Goal: Task Accomplishment & Management: Manage account settings

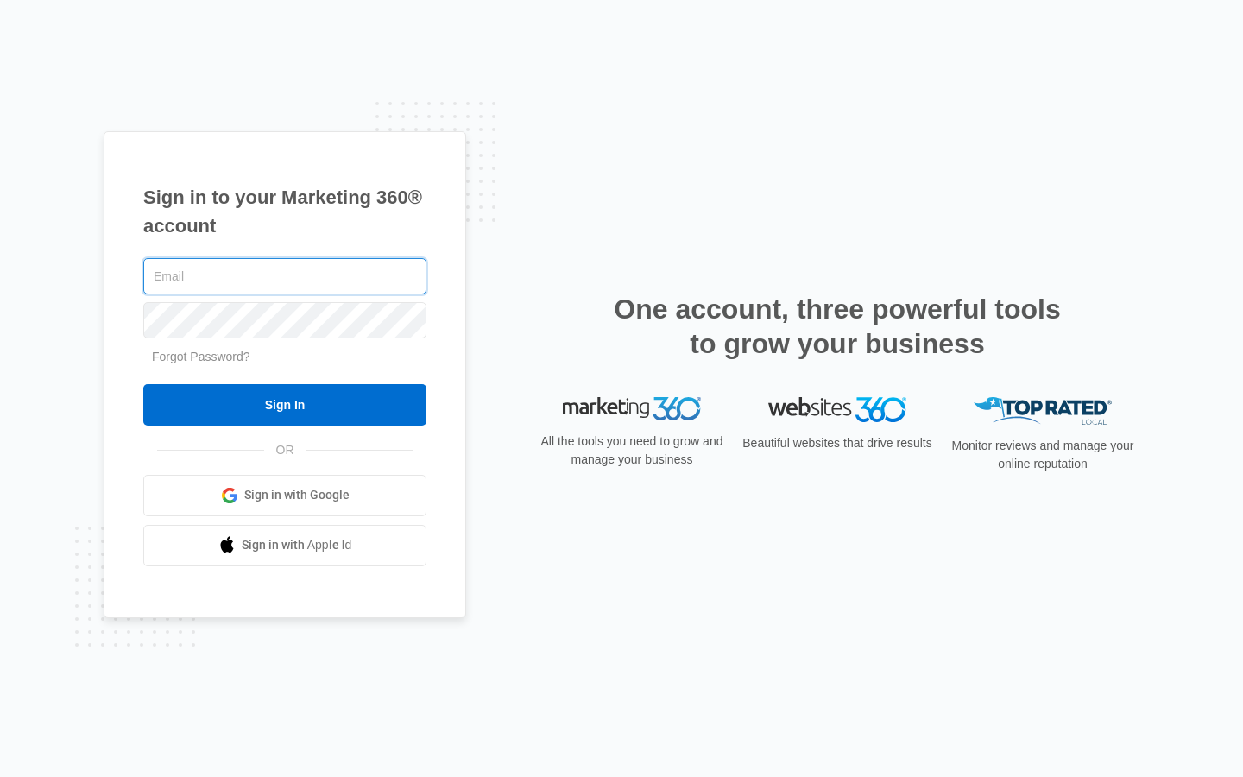
click at [285, 276] on input "text" at bounding box center [284, 276] width 283 height 36
type input "izaiah.reinger"
click at [285, 276] on input "text" at bounding box center [284, 276] width 283 height 36
type input "[EMAIL_ADDRESS][DOMAIN_NAME]"
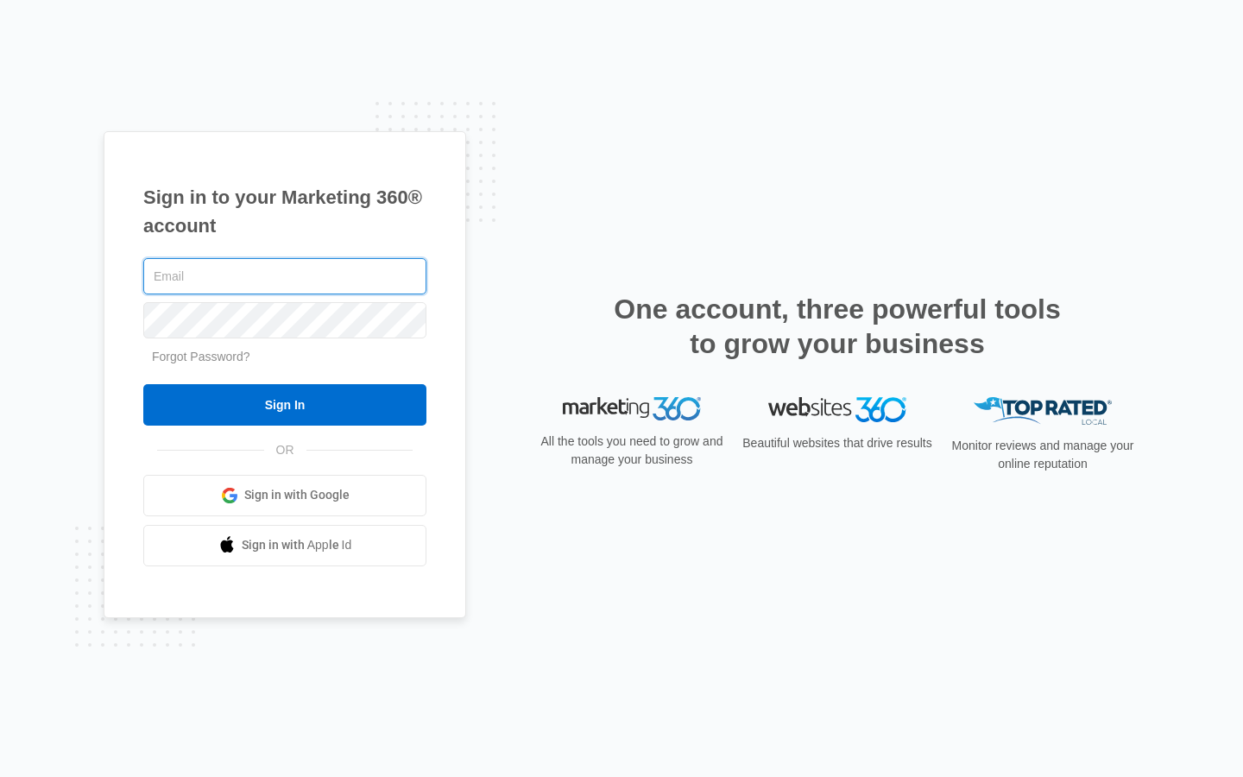
click at [285, 276] on input "text" at bounding box center [284, 276] width 283 height 36
type input "[EMAIL_ADDRESS][DOMAIN_NAME]"
click at [285, 276] on input "text" at bounding box center [284, 276] width 283 height 36
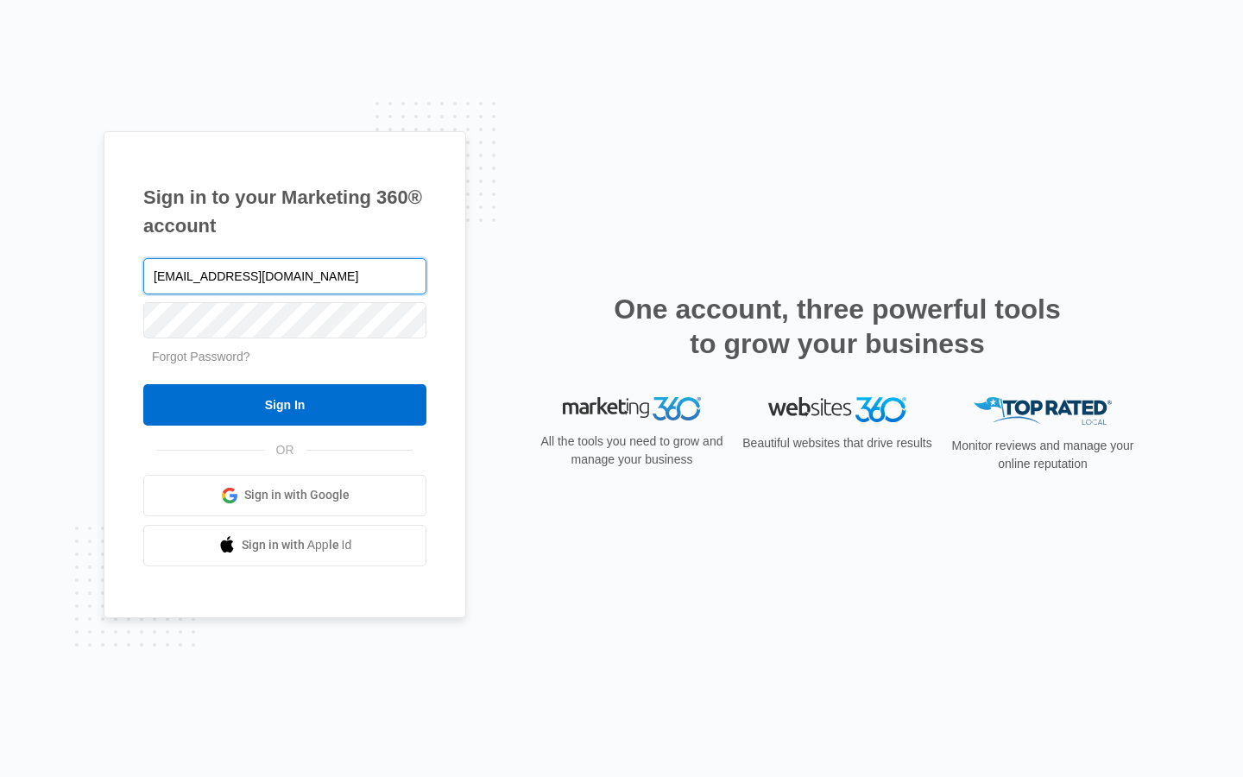
type input "brandonfarmer75@outlook.com"
click at [285, 276] on input "text" at bounding box center [284, 276] width 283 height 36
type input "casey.swiftt@aol.com"
click at [285, 276] on input "text" at bounding box center [284, 276] width 283 height 36
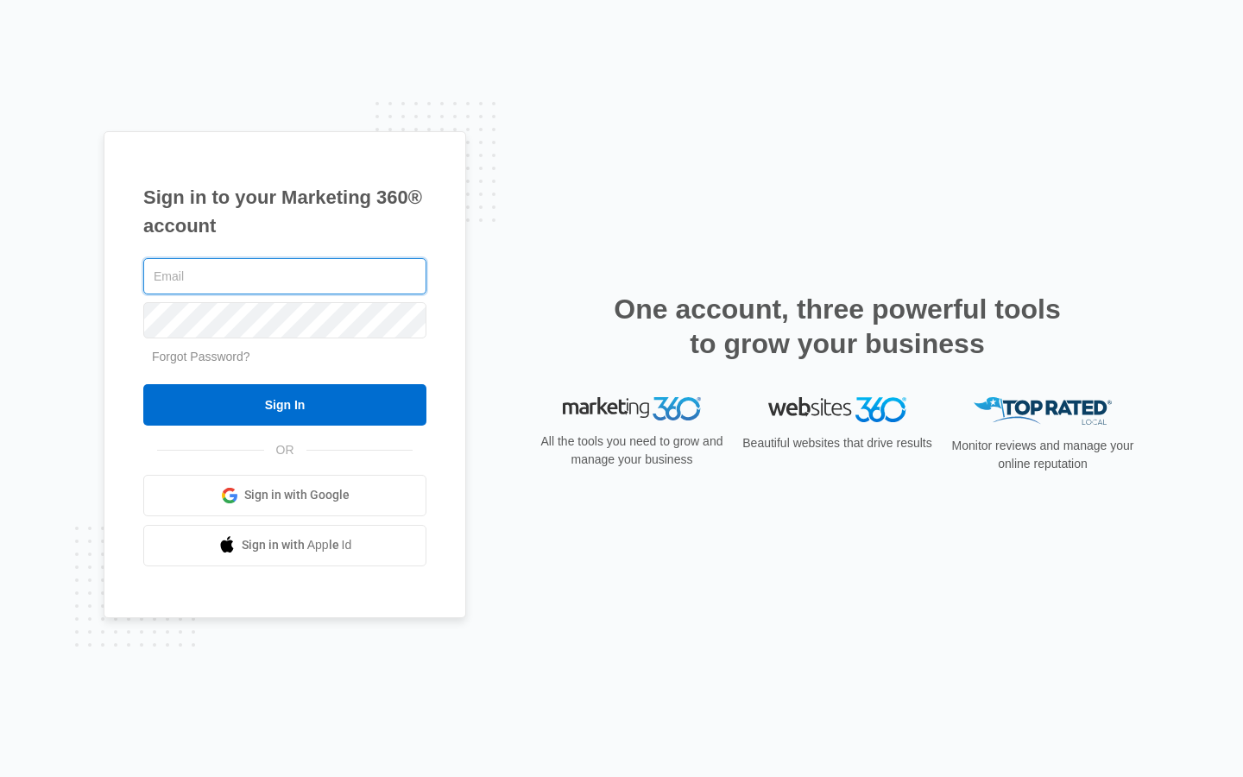
click at [285, 276] on input "text" at bounding box center [284, 276] width 283 height 36
type input "seamless"
click at [285, 276] on input "text" at bounding box center [284, 276] width 283 height 36
type input "[EMAIL_ADDRESS][DOMAIN_NAME]"
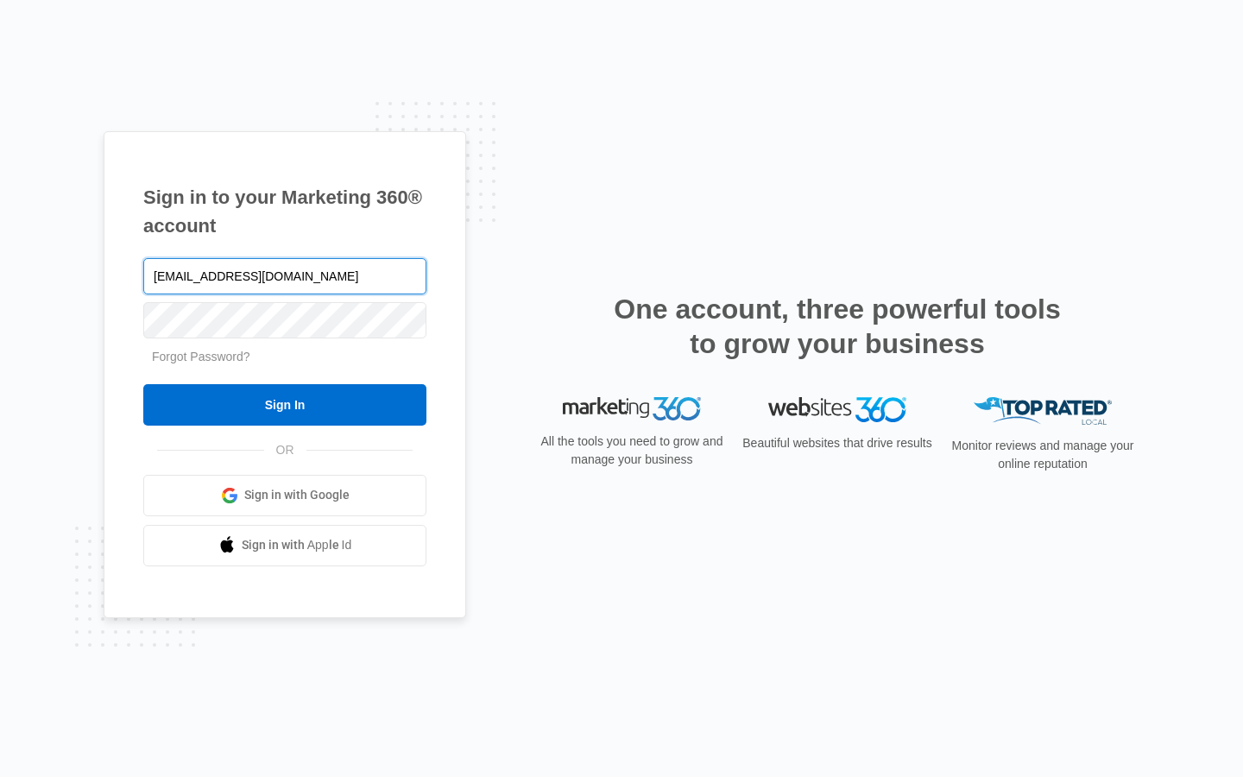
click at [143, 384] on input "Sign In" at bounding box center [284, 404] width 283 height 41
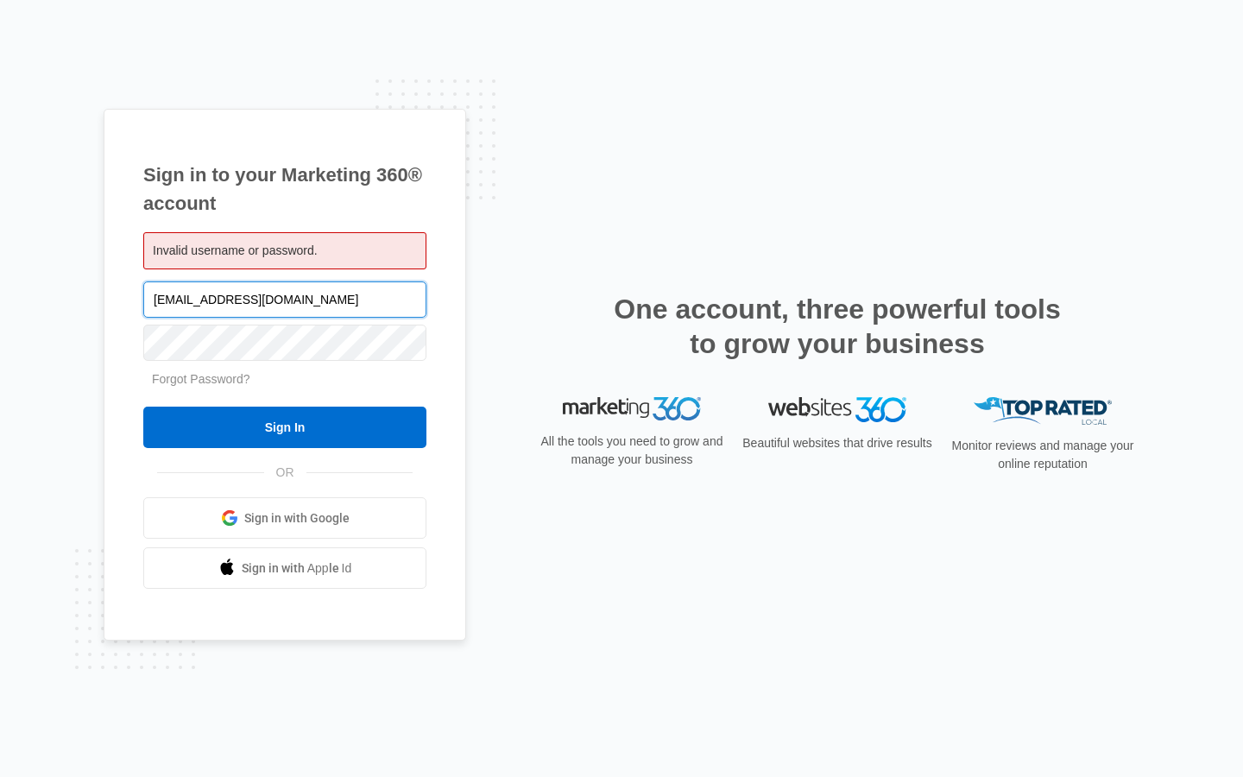
click at [285, 299] on input "[EMAIL_ADDRESS][DOMAIN_NAME]" at bounding box center [284, 299] width 283 height 36
type input "[DOMAIN_NAME]"
type input "[PERSON_NAME][EMAIL_ADDRESS][DOMAIN_NAME]"
click at [143, 406] on input "Sign In" at bounding box center [284, 426] width 283 height 41
click at [285, 299] on input "[PERSON_NAME][EMAIL_ADDRESS][DOMAIN_NAME]" at bounding box center [284, 299] width 283 height 36
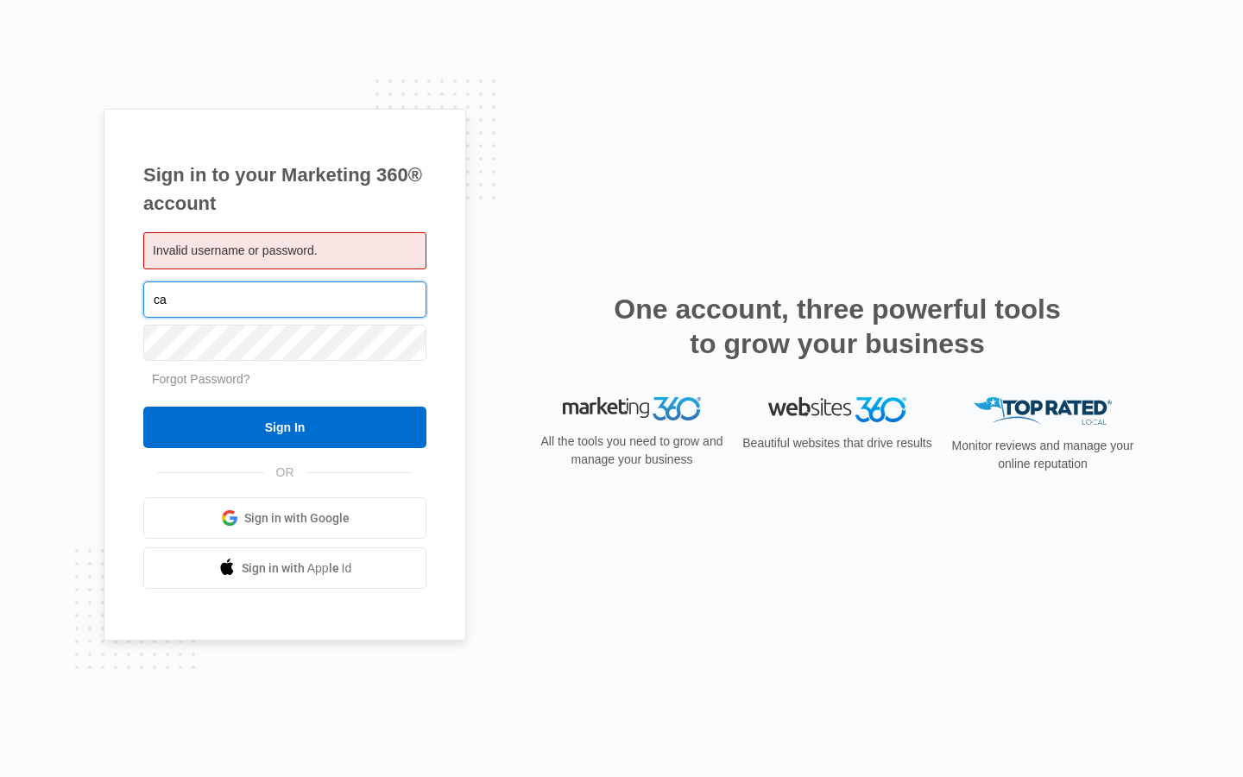
type input "c"
type input "brandonfarmer75@outlook.com"
click at [143, 406] on input "Sign In" at bounding box center [284, 426] width 283 height 41
click at [285, 299] on input "brandonfarmer75@outlook.com" at bounding box center [284, 299] width 283 height 36
type input "ok.com"
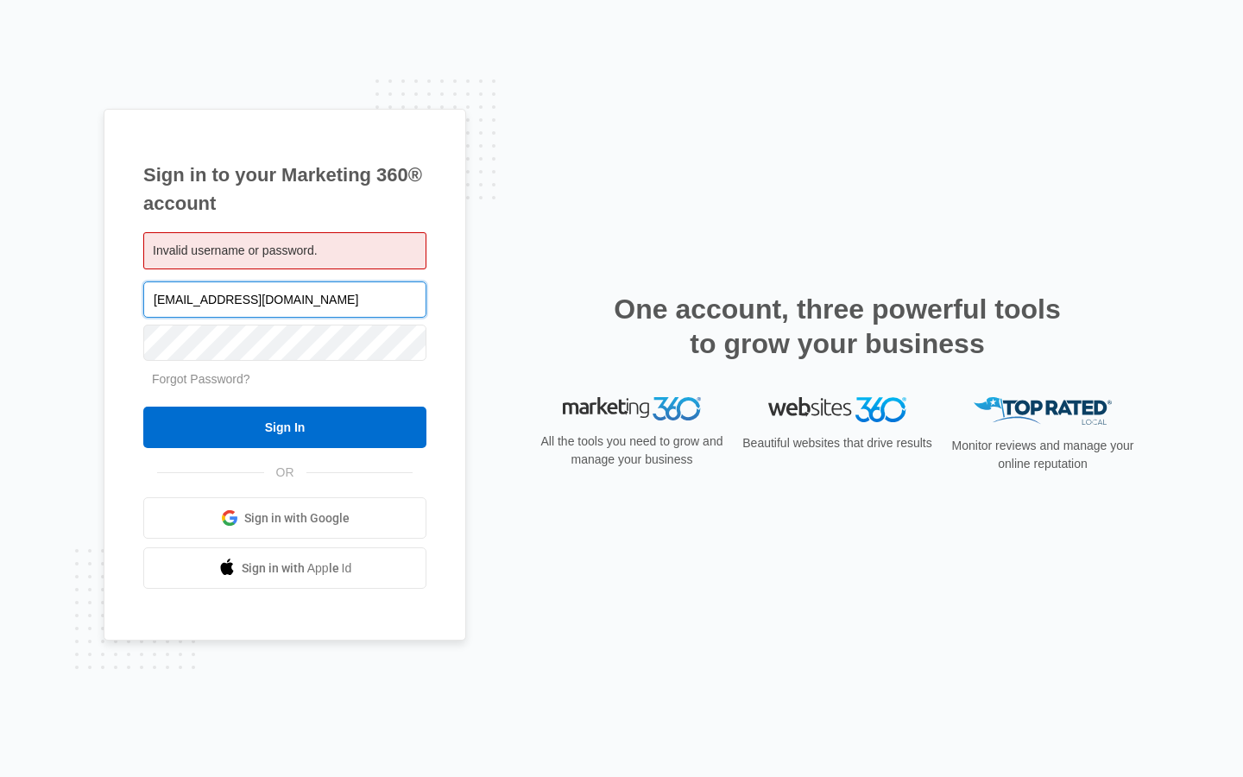
type input "[EMAIL_ADDRESS][DOMAIN_NAME]"
click at [143, 406] on input "Sign In" at bounding box center [284, 426] width 283 height 41
click at [285, 427] on input "Sign In" at bounding box center [284, 426] width 283 height 41
click at [285, 299] on input "[EMAIL_ADDRESS][DOMAIN_NAME]" at bounding box center [284, 299] width 283 height 36
type input "uk.org"
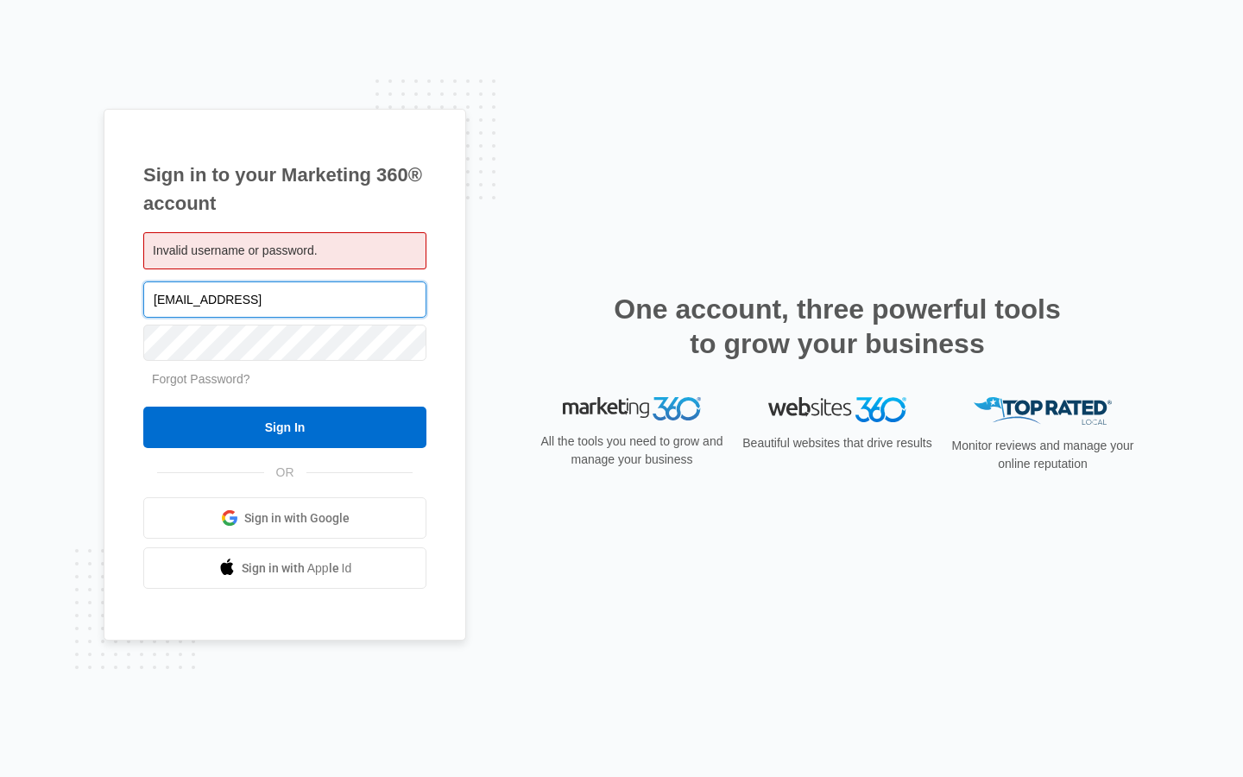
type input "[EMAIL_ADDRESS][DOMAIN_NAME]"
